Goal: Download file/media

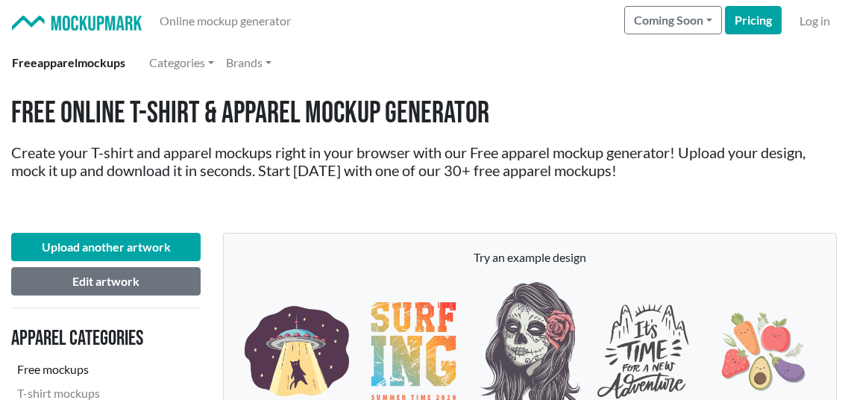
scroll to position [2164, 0]
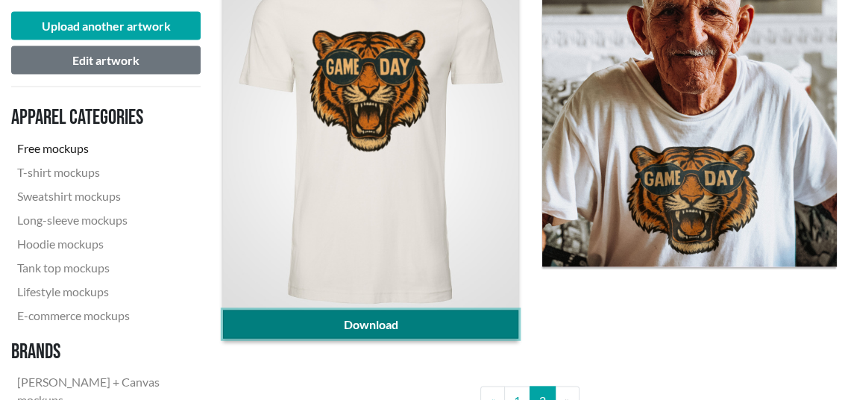
click at [408, 328] on link "Download" at bounding box center [370, 324] width 295 height 28
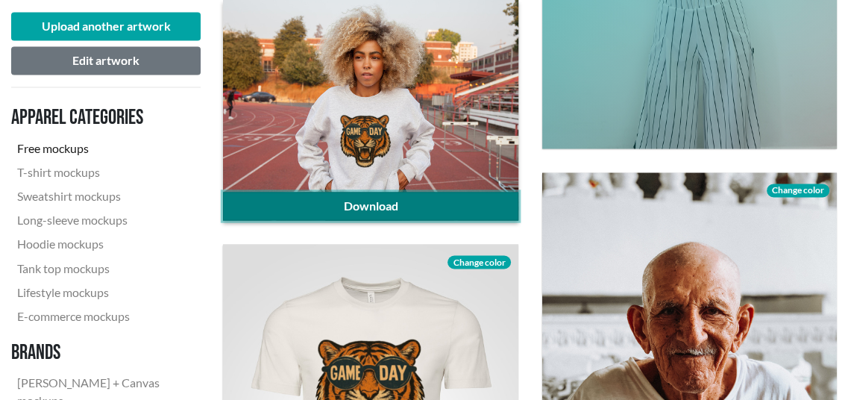
click at [319, 208] on link "Download" at bounding box center [370, 206] width 295 height 28
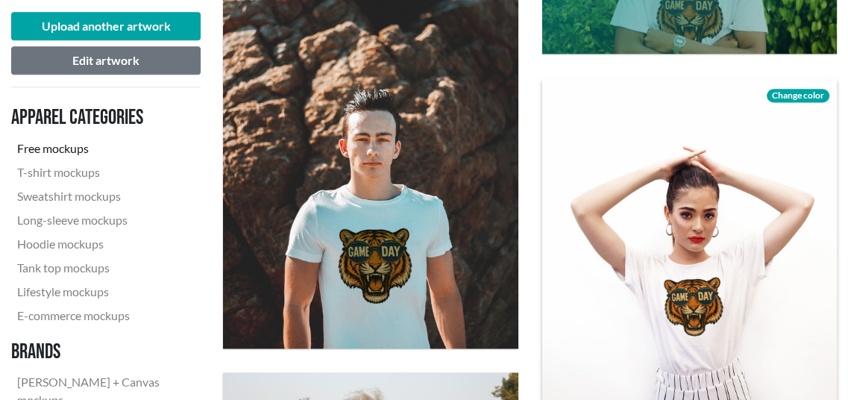
scroll to position [1492, 0]
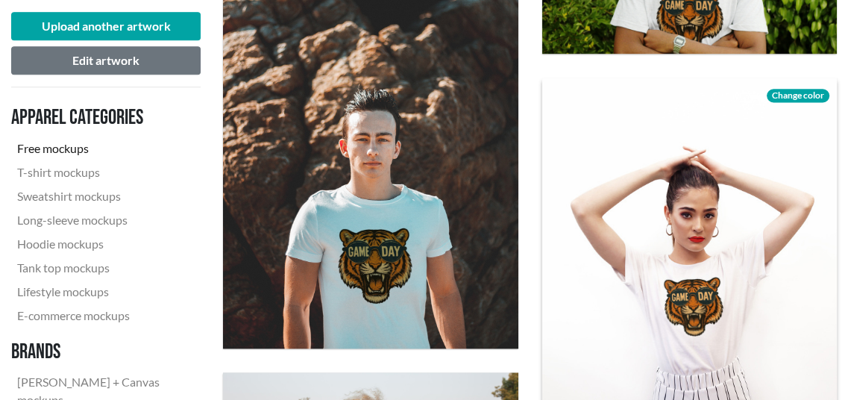
click at [807, 94] on span "Change color" at bounding box center [798, 95] width 63 height 13
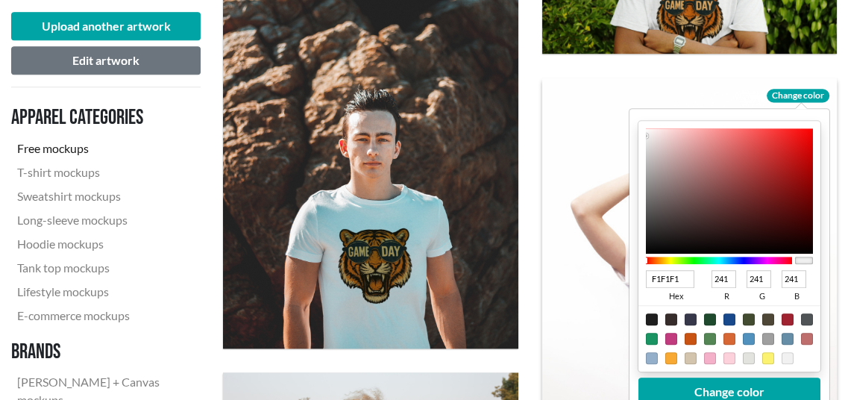
click at [708, 342] on div at bounding box center [710, 339] width 12 height 12
type input "548655"
type input "84"
type input "134"
type input "85"
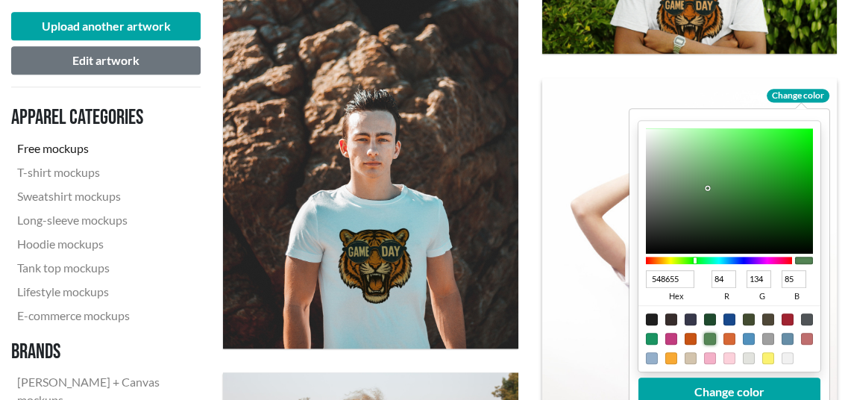
type input "658566"
type input "101"
type input "133"
type input "102"
type input "668567"
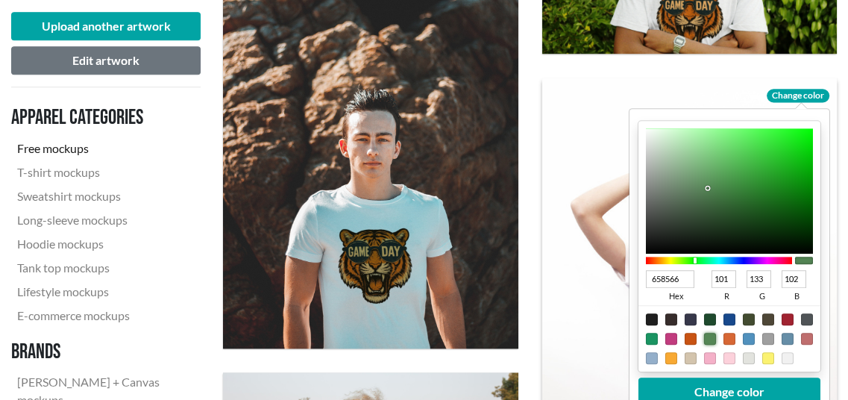
type input "102"
type input "103"
click at [684, 188] on div at bounding box center [728, 190] width 167 height 125
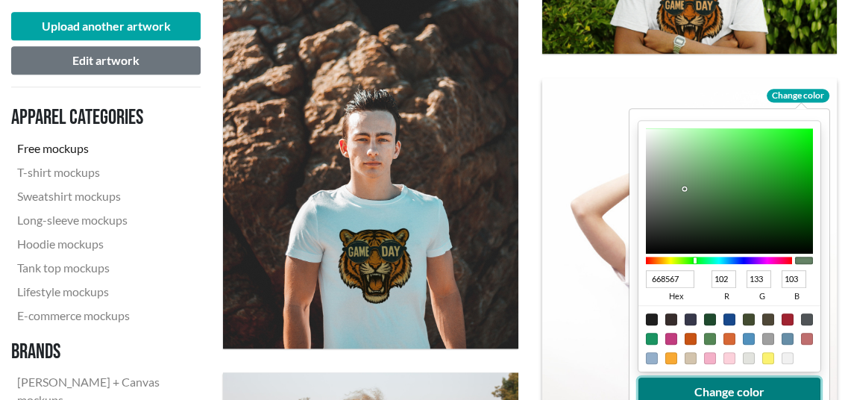
click at [767, 384] on button "Change color" at bounding box center [729, 392] width 182 height 28
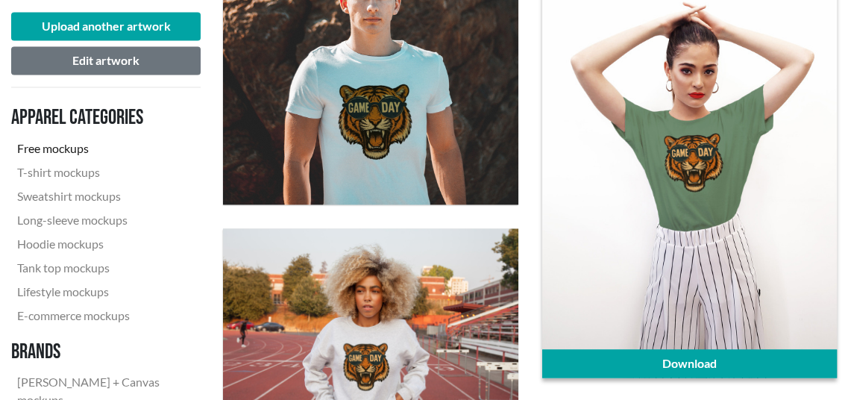
scroll to position [1642, 0]
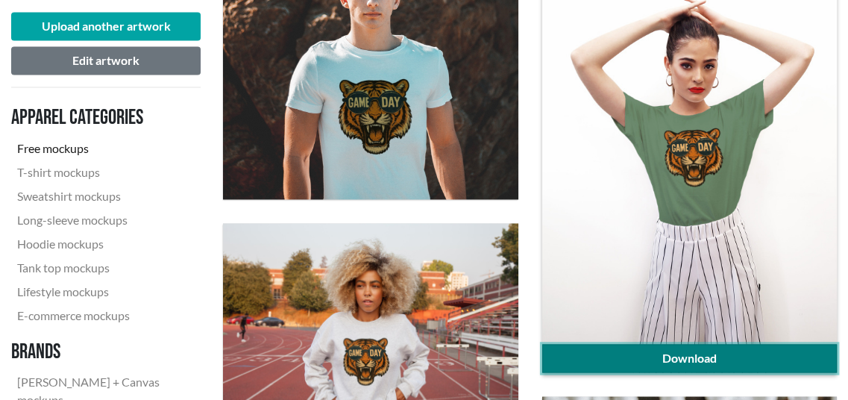
click at [740, 351] on link "Download" at bounding box center [690, 358] width 295 height 28
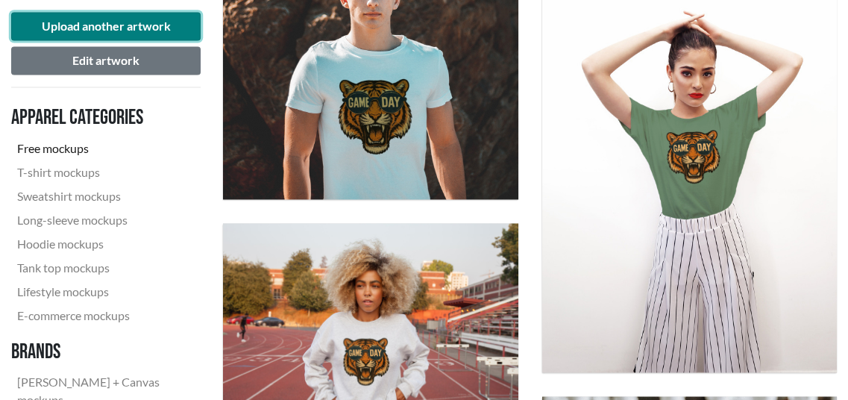
click at [117, 31] on button "Upload another artwork" at bounding box center [106, 26] width 190 height 28
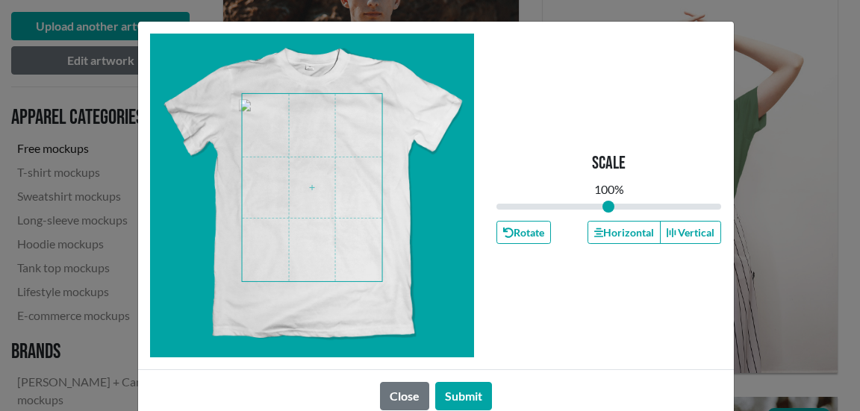
click at [305, 184] on span at bounding box center [312, 187] width 140 height 187
click at [457, 393] on button "Submit" at bounding box center [463, 396] width 57 height 28
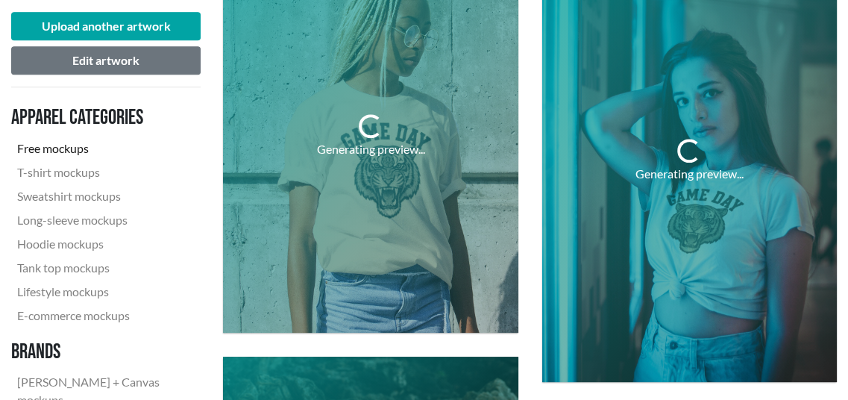
scroll to position [522, 0]
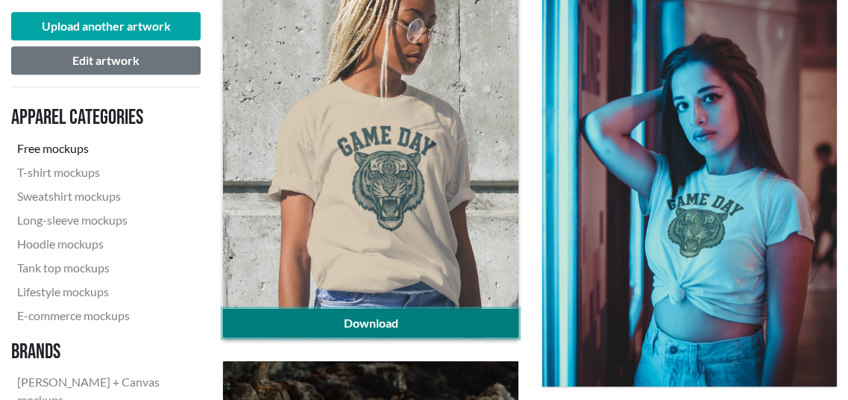
click at [439, 322] on link "Download" at bounding box center [370, 323] width 295 height 28
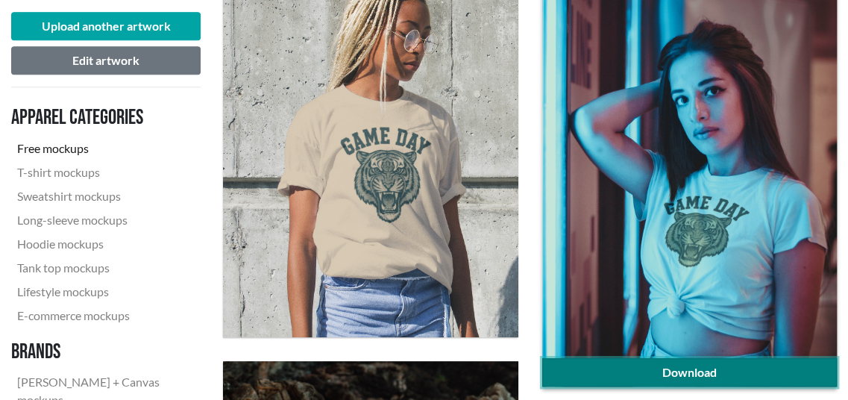
click at [732, 367] on link "Download" at bounding box center [690, 372] width 295 height 28
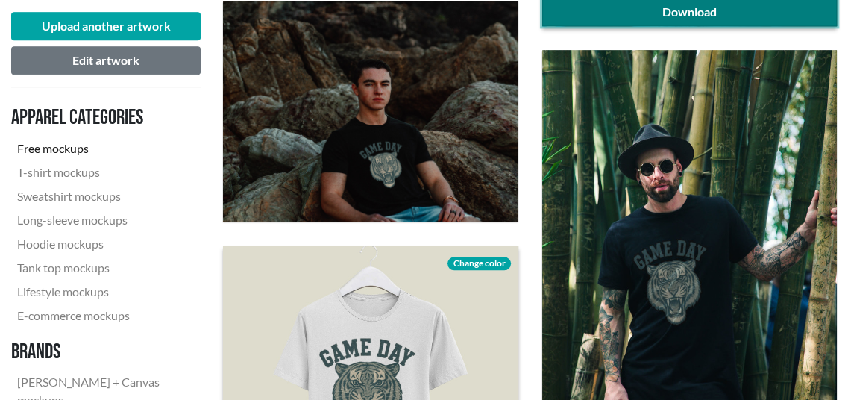
scroll to position [970, 0]
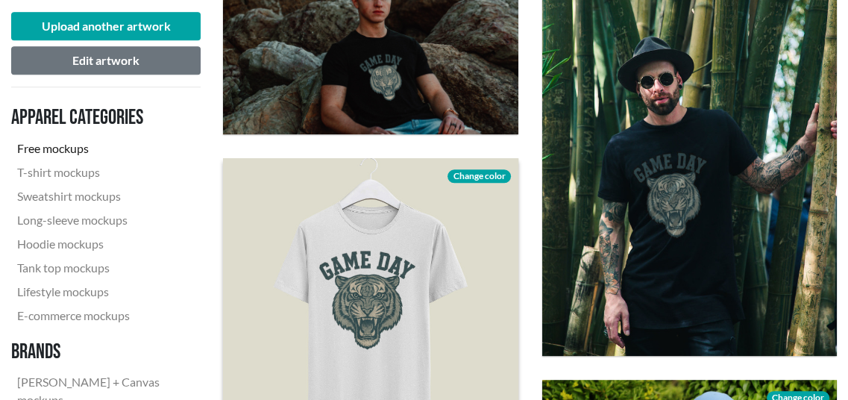
click at [716, 345] on link "Download" at bounding box center [690, 342] width 295 height 28
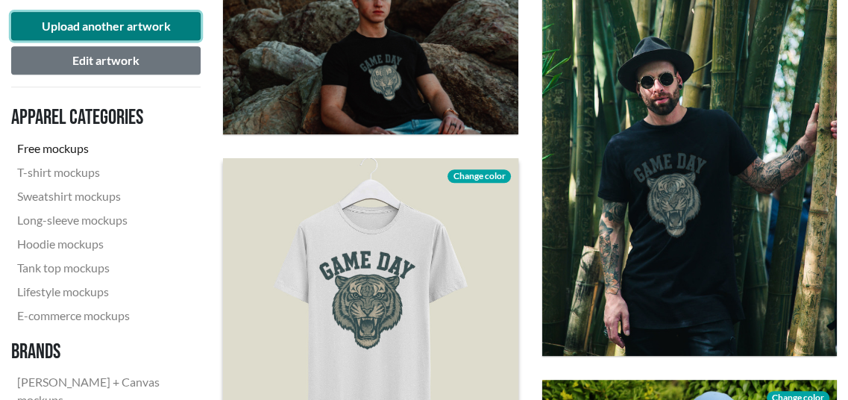
click at [99, 25] on button "Upload another artwork" at bounding box center [106, 26] width 190 height 28
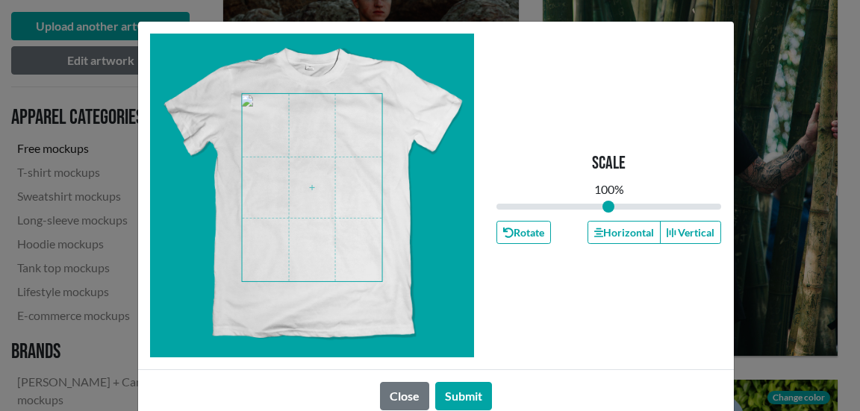
click at [314, 190] on span at bounding box center [312, 187] width 140 height 187
click at [463, 390] on button "Submit" at bounding box center [463, 396] width 57 height 28
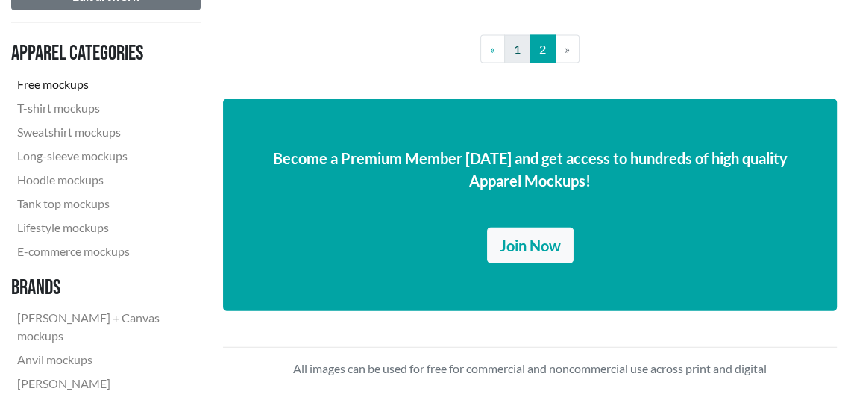
scroll to position [2313, 0]
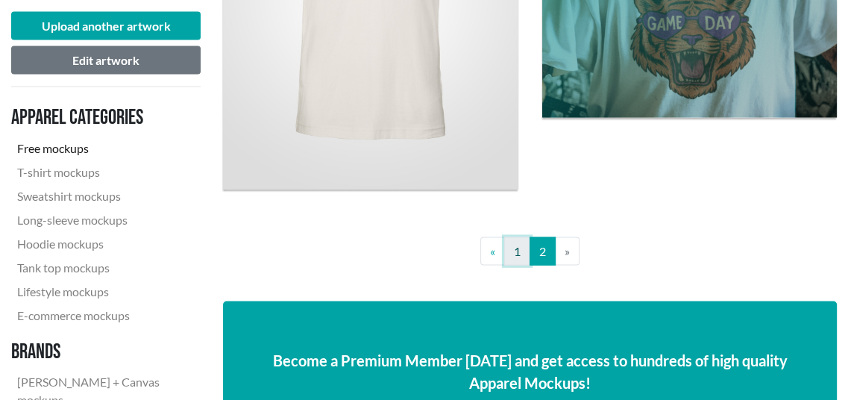
click at [516, 257] on link "1" at bounding box center [517, 251] width 26 height 28
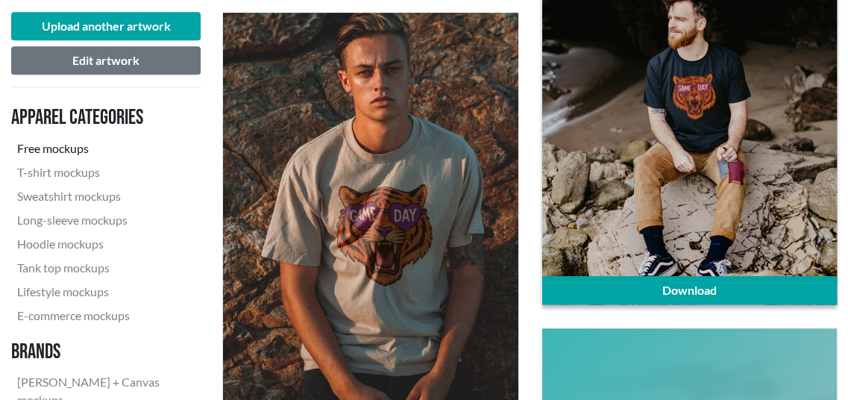
scroll to position [970, 0]
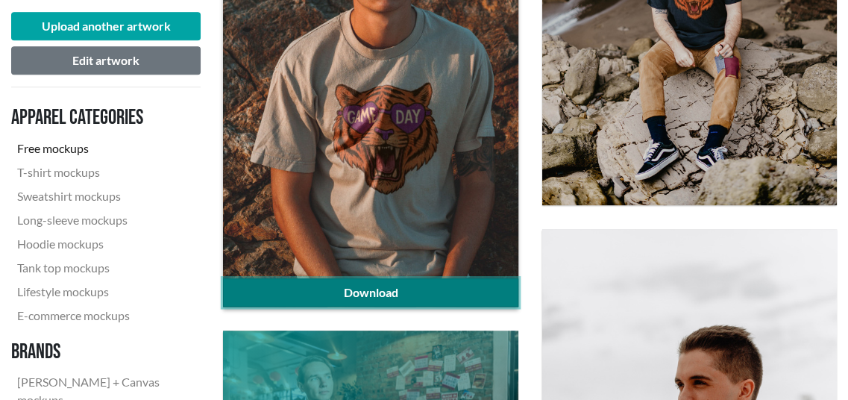
click at [454, 295] on link "Download" at bounding box center [370, 292] width 295 height 28
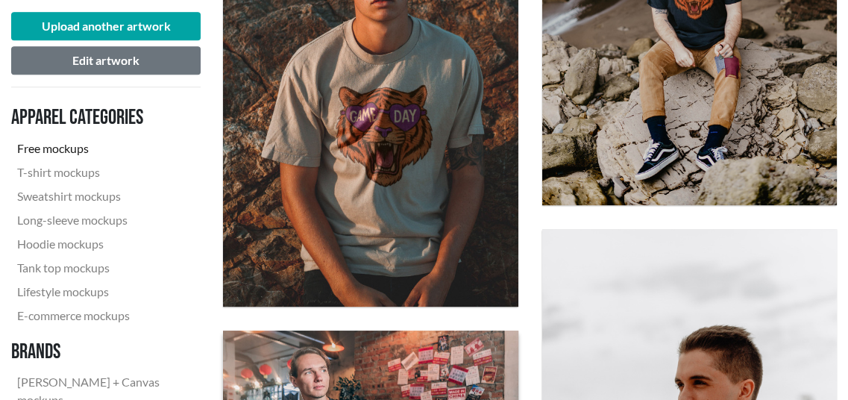
scroll to position [1194, 0]
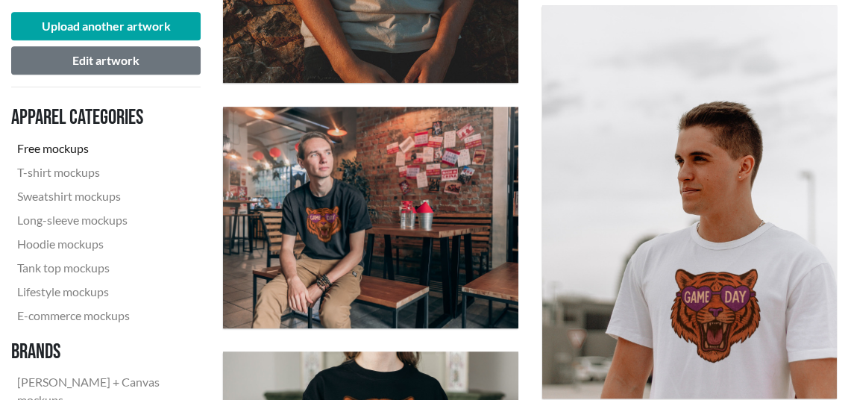
click at [845, 234] on div "Download" at bounding box center [690, 201] width 319 height 417
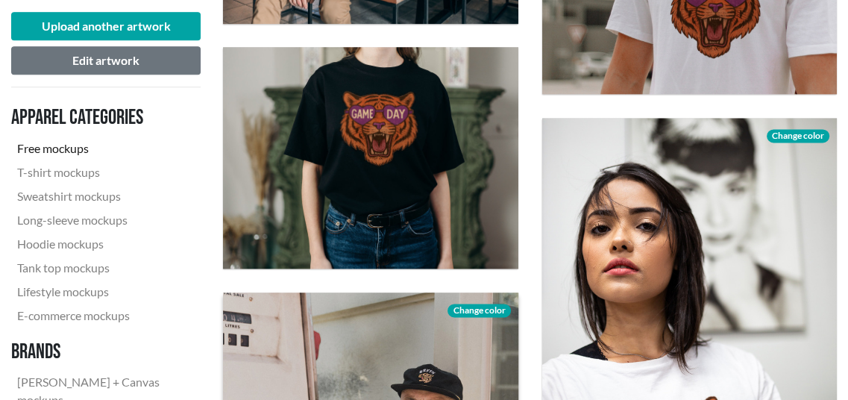
scroll to position [1492, 0]
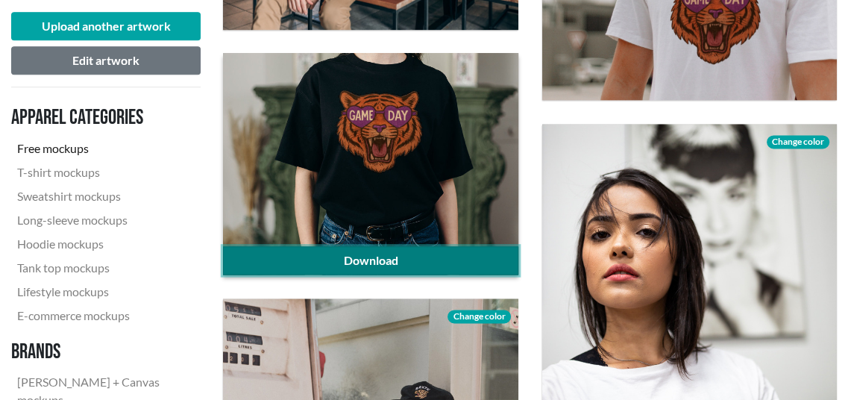
click at [328, 257] on link "Download" at bounding box center [370, 260] width 295 height 28
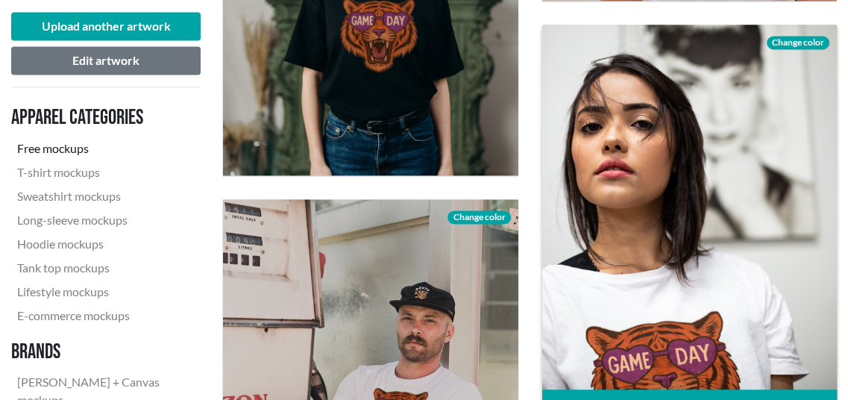
scroll to position [1791, 0]
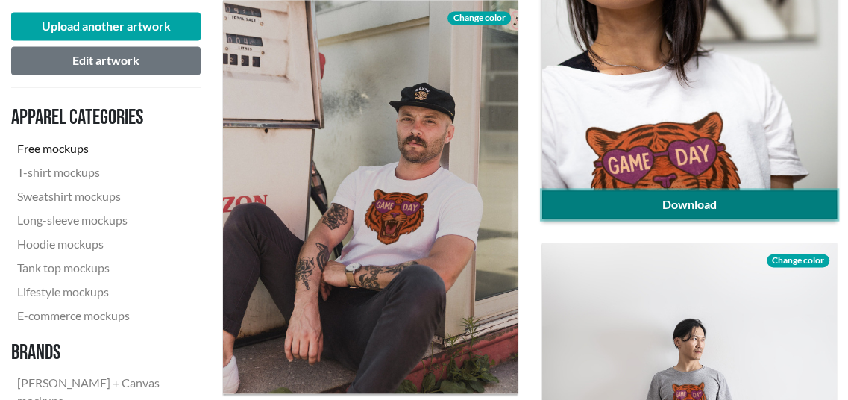
click at [695, 205] on link "Download" at bounding box center [690, 204] width 295 height 28
